Goal: Go to known website: Go to known website

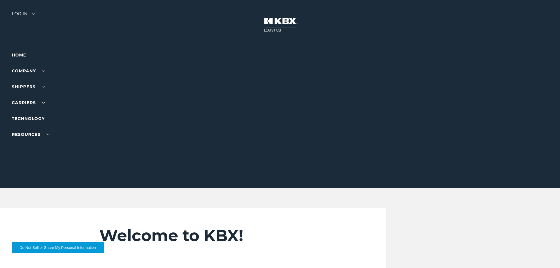
click at [34, 19] on div "Log in" at bounding box center [24, 16] width 24 height 9
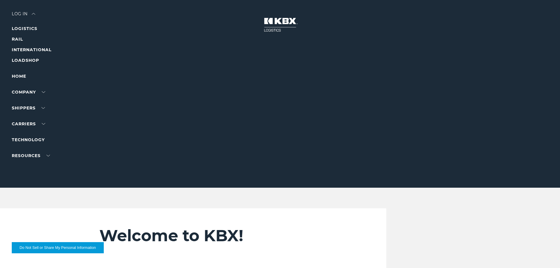
click at [30, 57] on li "LOADSHOP" at bounding box center [37, 60] width 51 height 7
drag, startPoint x: 31, startPoint y: 59, endPoint x: 117, endPoint y: 64, distance: 86.3
click at [31, 59] on link "LOADSHOP" at bounding box center [25, 60] width 27 height 5
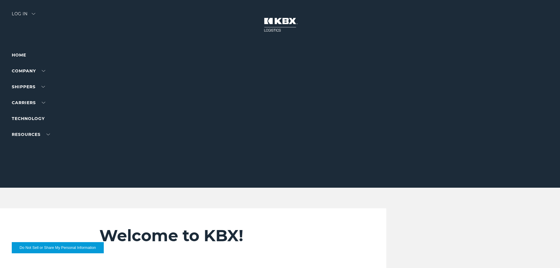
click at [32, 13] on div "Log in" at bounding box center [24, 16] width 24 height 9
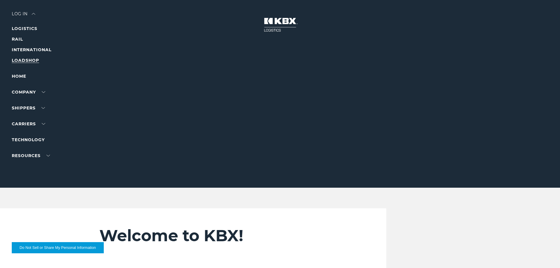
click at [29, 60] on link "LOADSHOP" at bounding box center [25, 60] width 27 height 5
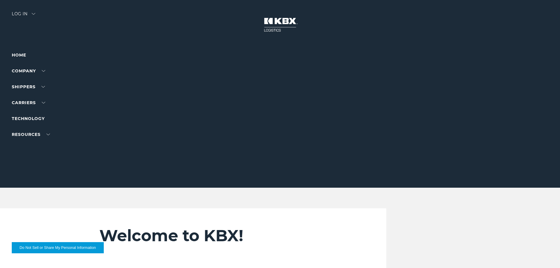
drag, startPoint x: 20, startPoint y: 20, endPoint x: 21, endPoint y: 16, distance: 3.3
click at [20, 20] on div "Log in" at bounding box center [24, 16] width 24 height 9
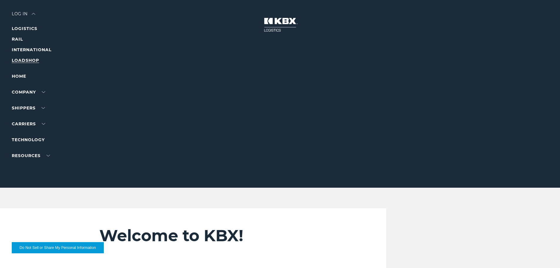
click at [30, 58] on link "LOADSHOP" at bounding box center [25, 60] width 27 height 5
